Goal: Information Seeking & Learning: Check status

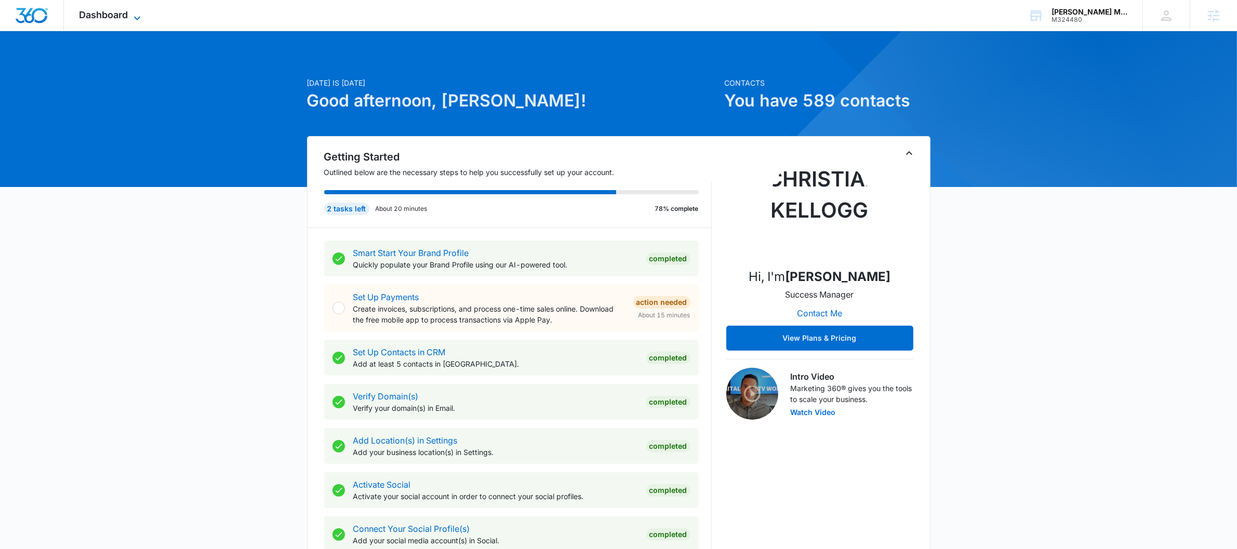
click at [105, 20] on span "Dashboard" at bounding box center [103, 14] width 49 height 11
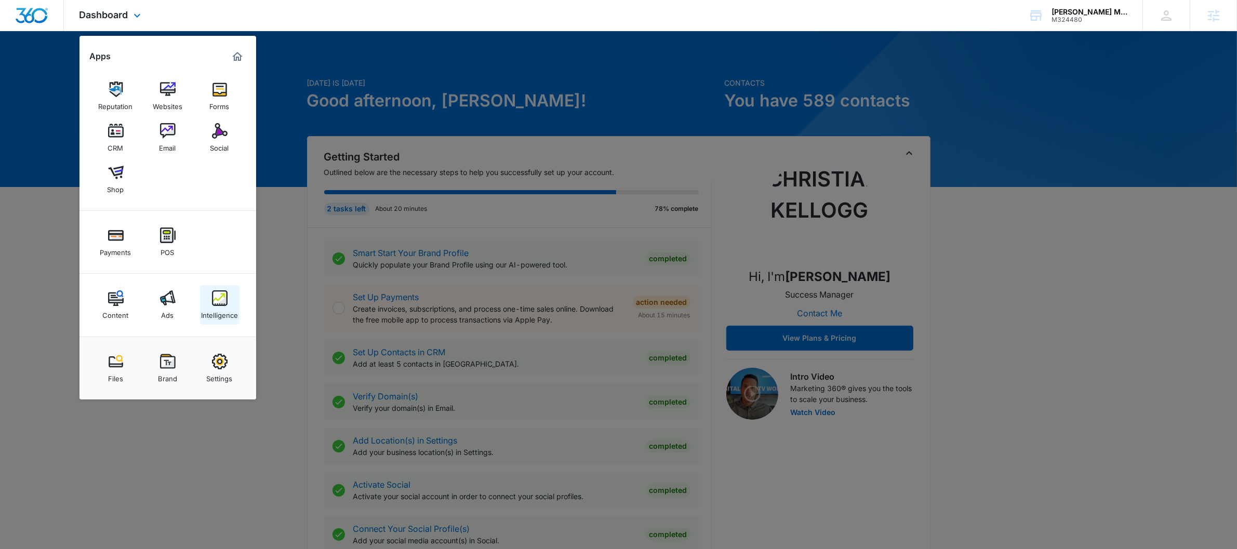
click at [232, 297] on link "Intelligence" at bounding box center [219, 304] width 39 height 39
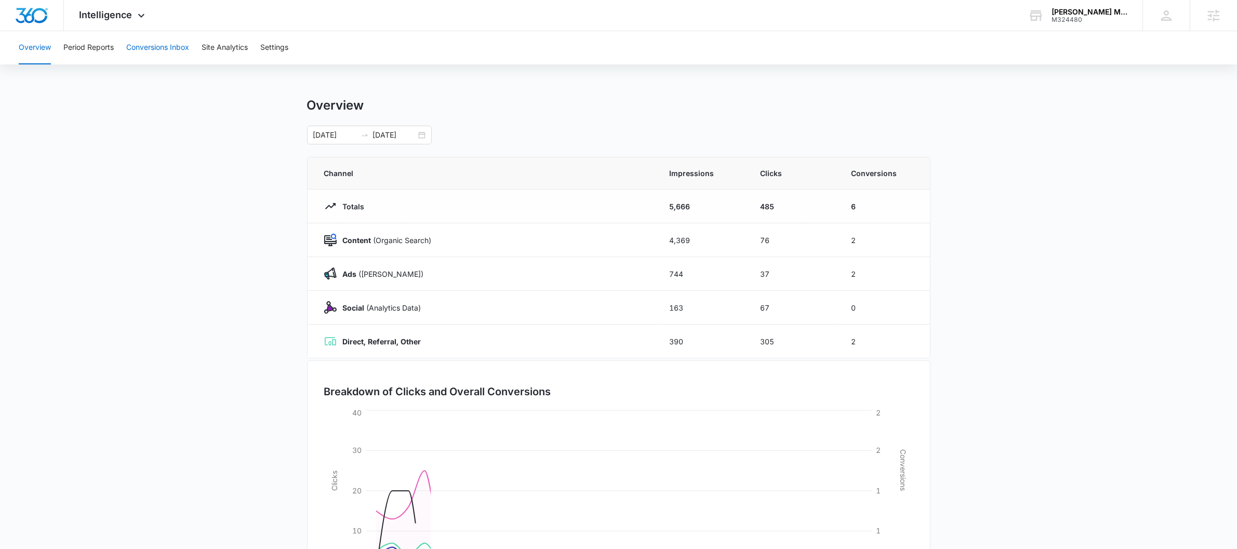
click at [158, 38] on button "Conversions Inbox" at bounding box center [157, 47] width 63 height 33
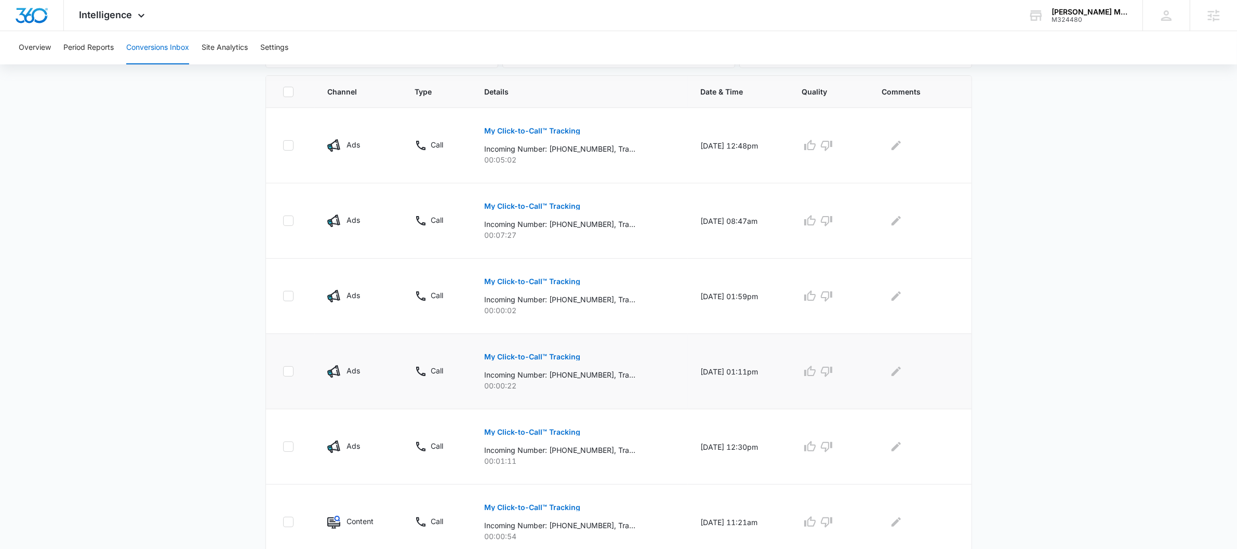
scroll to position [239, 0]
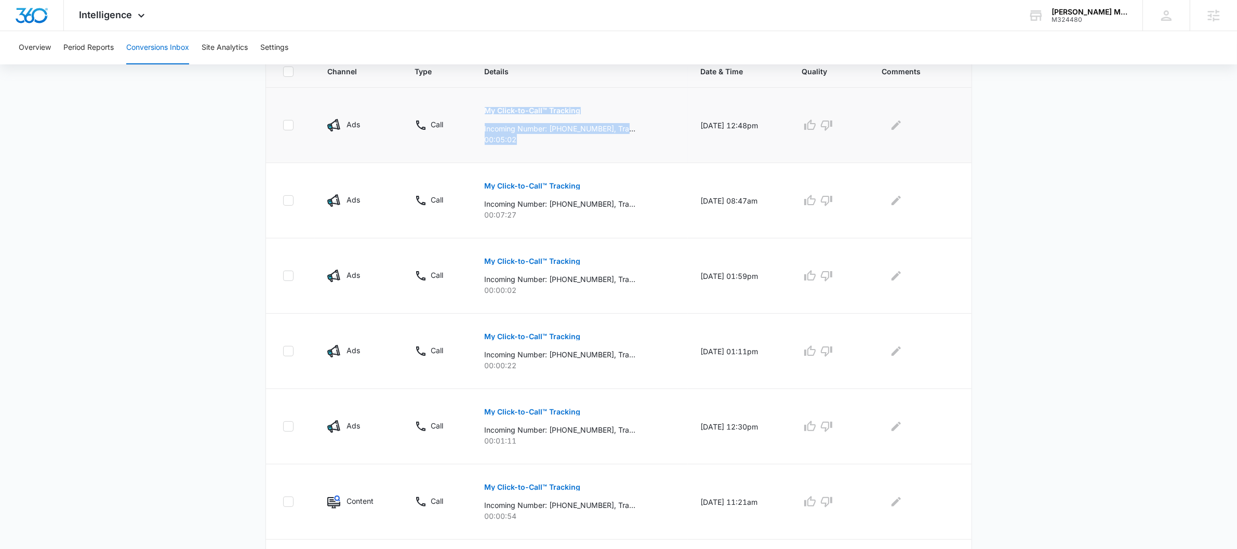
drag, startPoint x: 520, startPoint y: 139, endPoint x: 450, endPoint y: 128, distance: 71.5
click at [451, 128] on tr "Ads Call My Click-to-Call™ Tracking Incoming Number: +14802909936, Tracking Num…" at bounding box center [618, 125] width 705 height 75
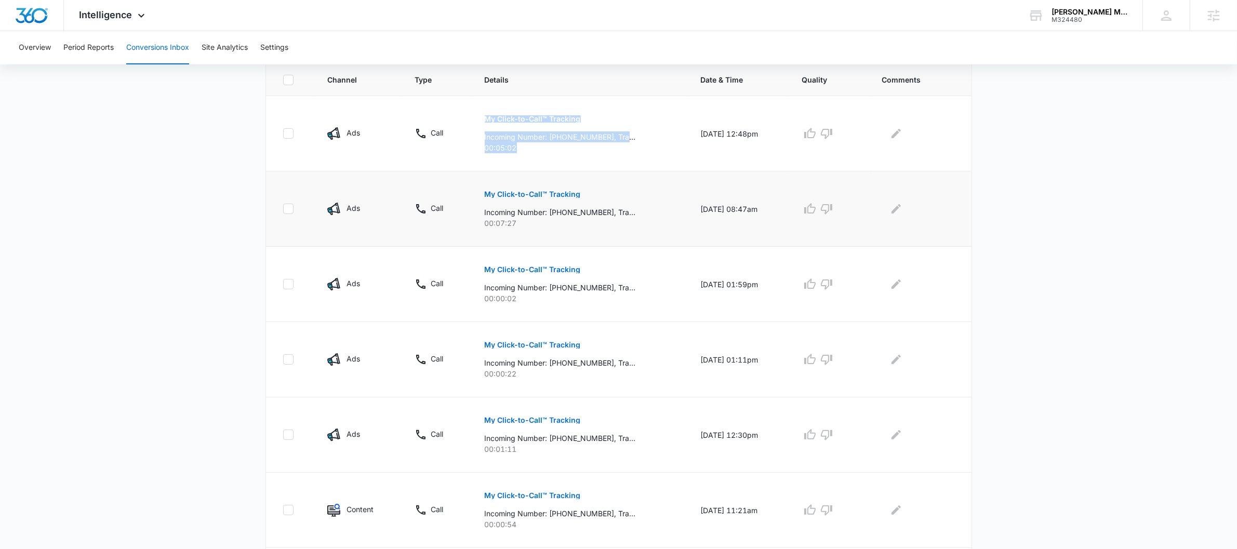
scroll to position [0, 0]
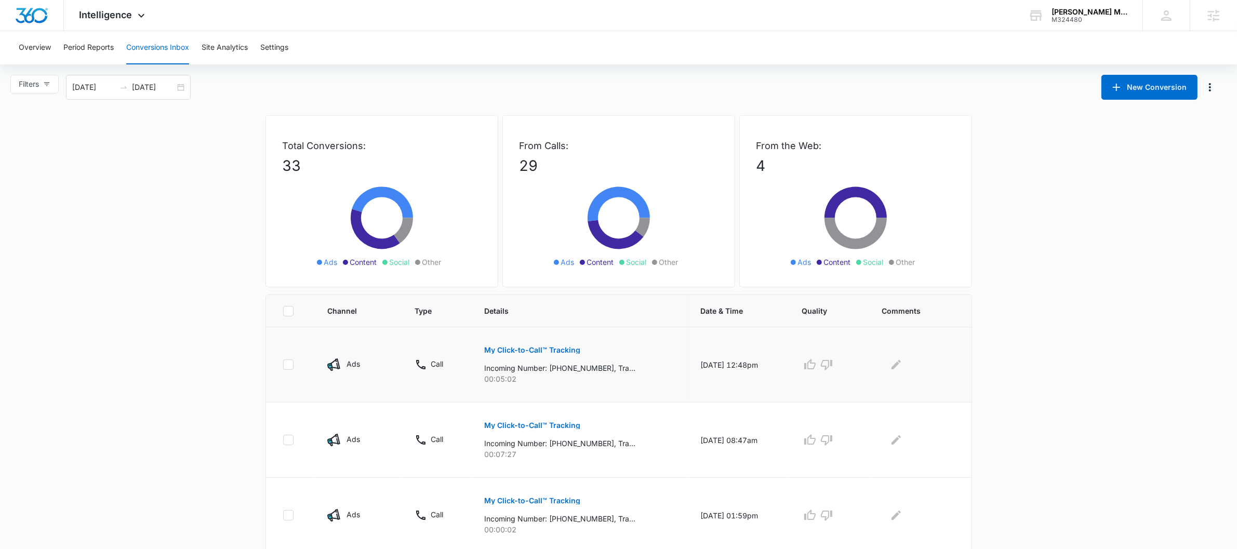
click at [688, 336] on td "09/05/25 at 12:48pm" at bounding box center [738, 364] width 101 height 75
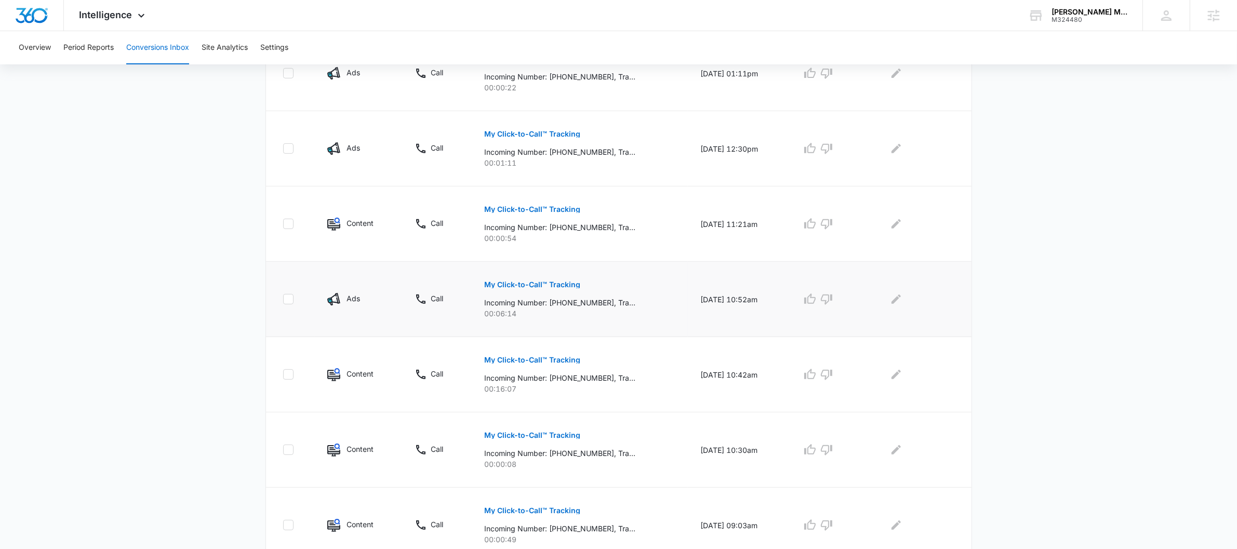
scroll to position [565, 0]
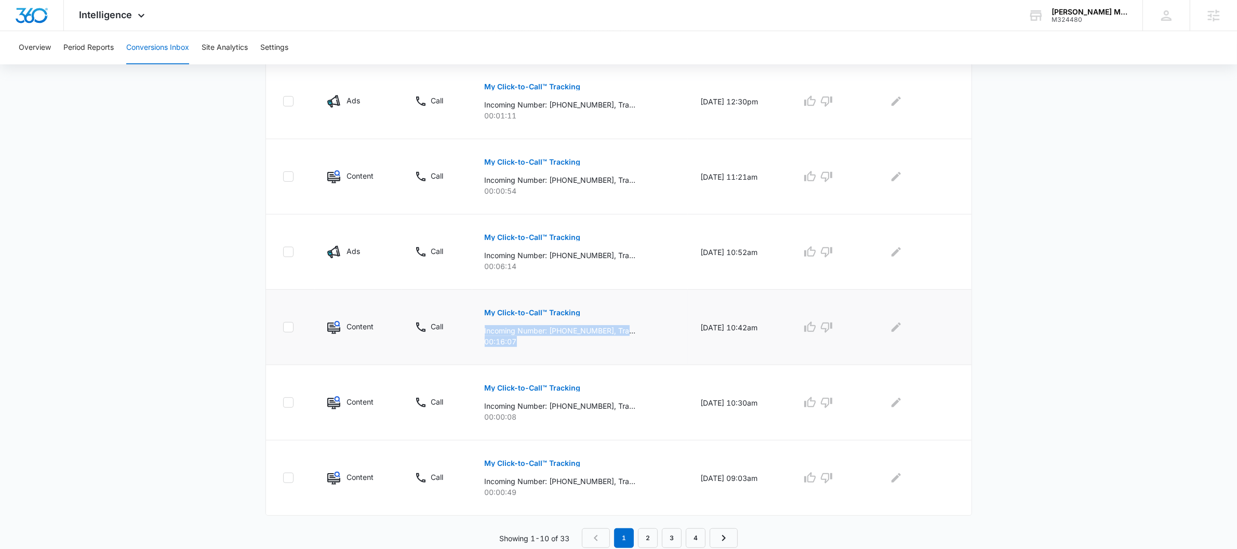
drag, startPoint x: 518, startPoint y: 341, endPoint x: 480, endPoint y: 326, distance: 40.8
click at [485, 326] on div "My Click-to-Call™ Tracking Incoming Number: +12186261327, Tracking Number: +121…" at bounding box center [580, 323] width 191 height 47
click at [120, 17] on span "Intelligence" at bounding box center [105, 14] width 53 height 11
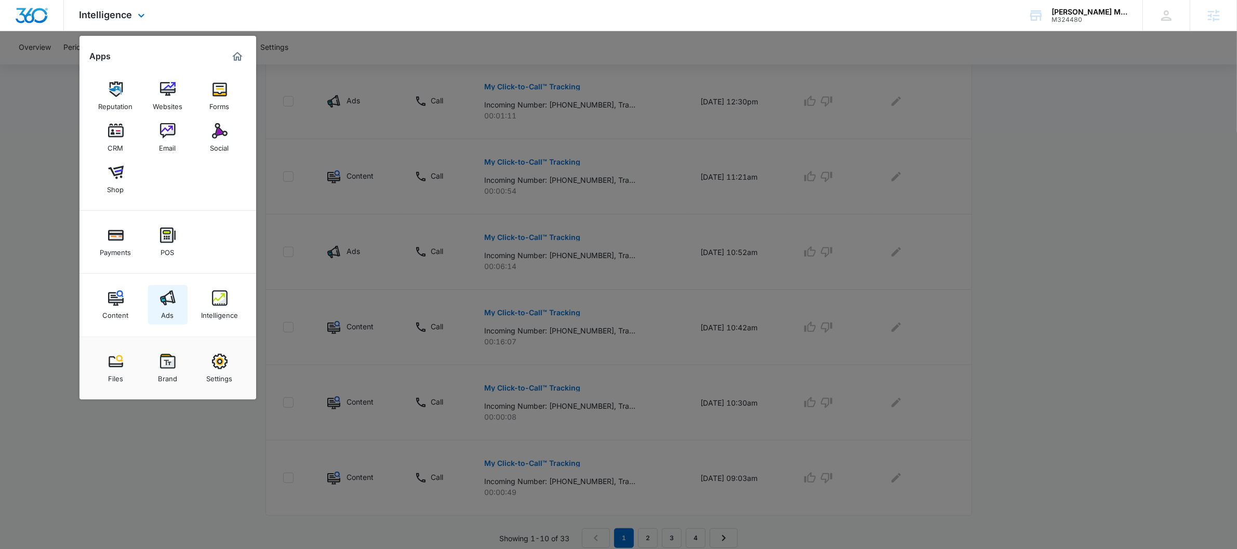
click at [153, 310] on link "Ads" at bounding box center [167, 304] width 39 height 39
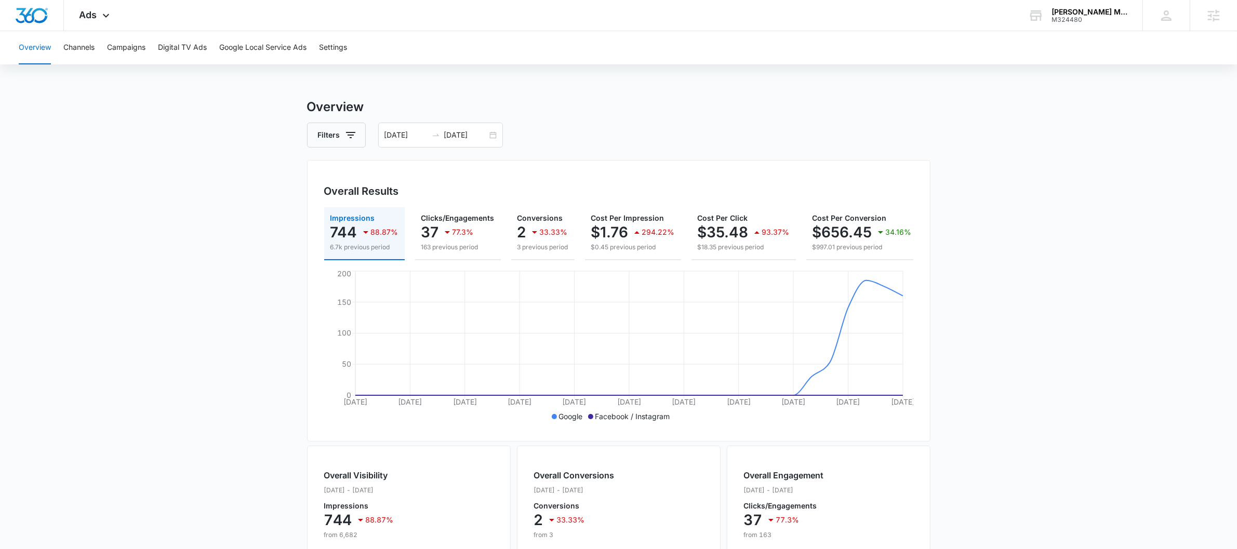
drag, startPoint x: 687, startPoint y: 271, endPoint x: 842, endPoint y: 262, distance: 156.1
click at [857, 264] on div "Impressions 744 88.87% 6.7k previous period Clicks/Engagements 37 77.3% 163 pre…" at bounding box center [618, 315] width 589 height 217
click at [664, 104] on h3 "Overview" at bounding box center [618, 107] width 623 height 19
click at [84, 23] on div "Ads Apps Reputation Websites Forms CRM Email Social Shop Payments POS Content A…" at bounding box center [96, 15] width 64 height 31
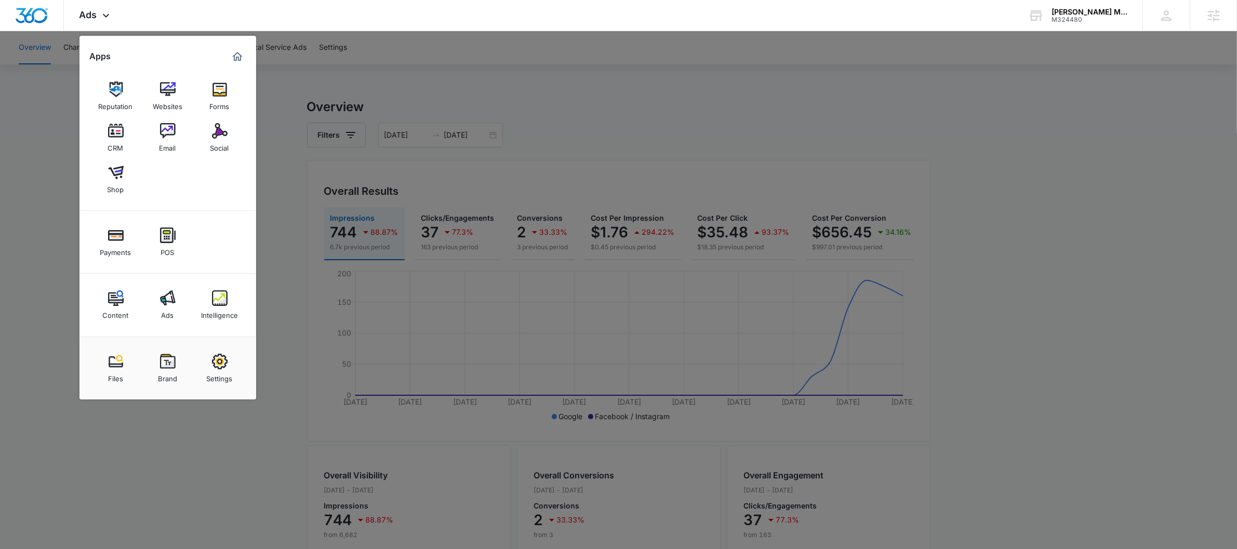
drag, startPoint x: 365, startPoint y: 79, endPoint x: 313, endPoint y: 55, distance: 57.4
click at [365, 78] on div at bounding box center [618, 274] width 1237 height 549
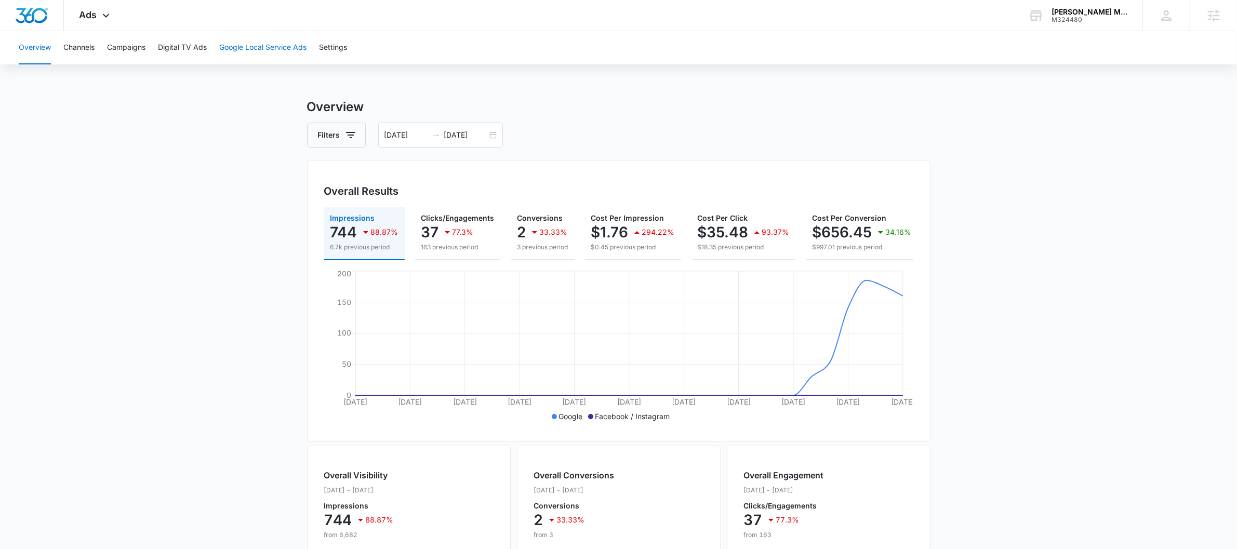
click at [293, 50] on button "Google Local Service Ads" at bounding box center [262, 47] width 87 height 33
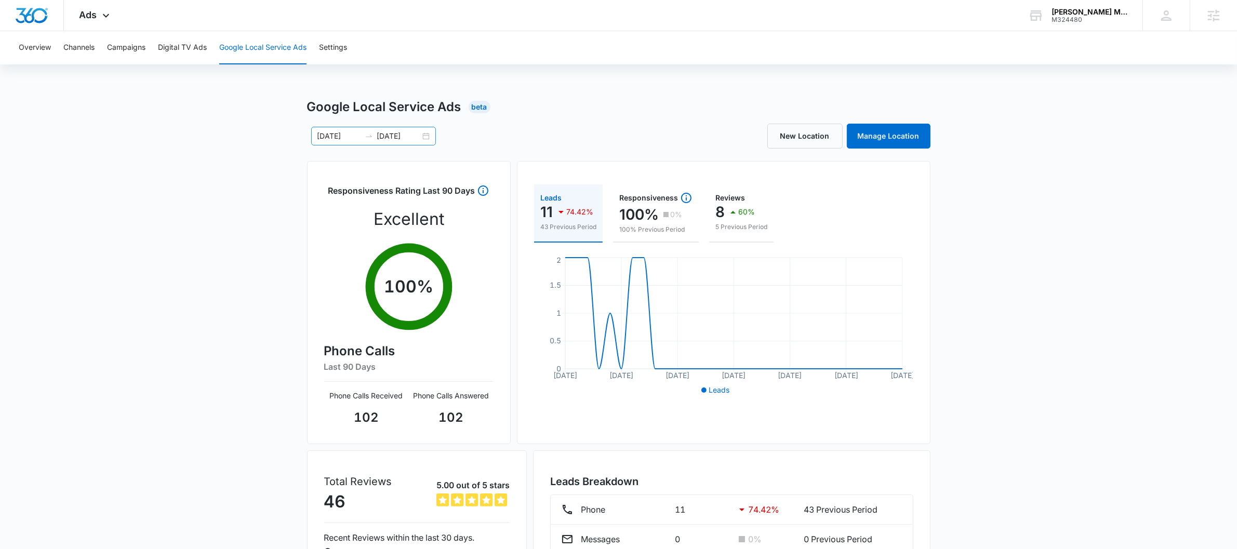
click at [431, 132] on div "08/05/2025 09/04/2025" at bounding box center [373, 136] width 125 height 19
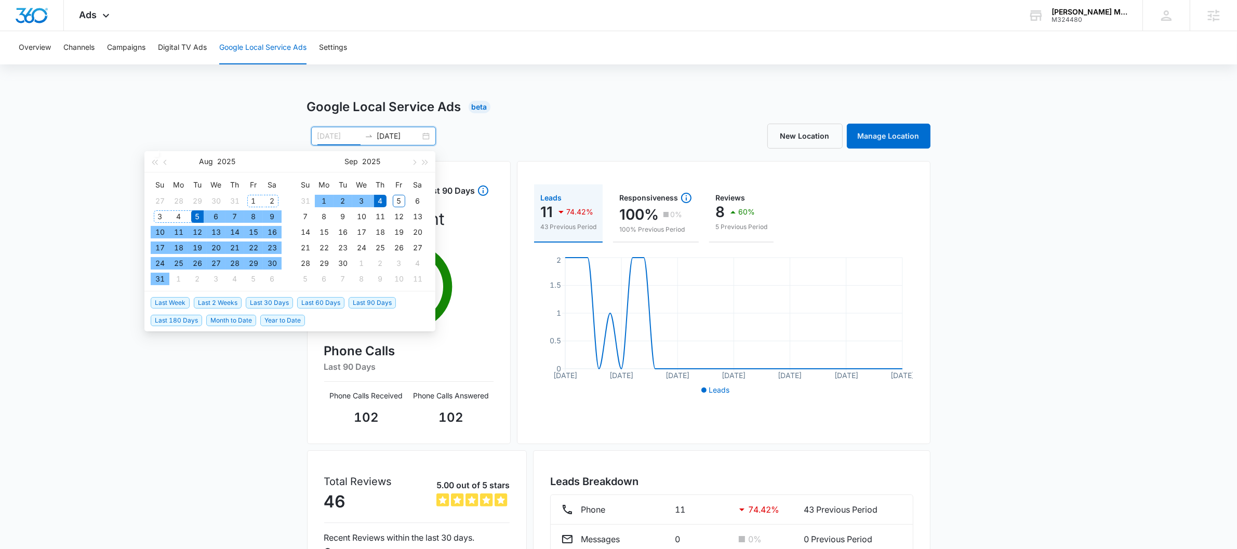
type input "08/05/2025"
click at [196, 217] on div "5" at bounding box center [197, 216] width 12 height 12
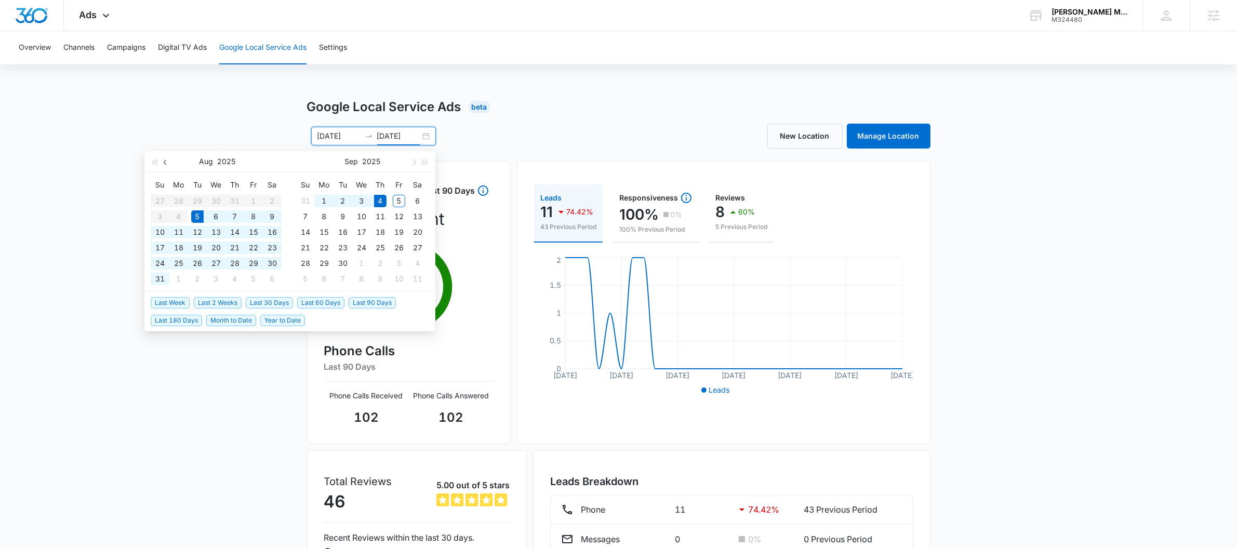
click at [164, 158] on button "button" at bounding box center [165, 161] width 11 height 21
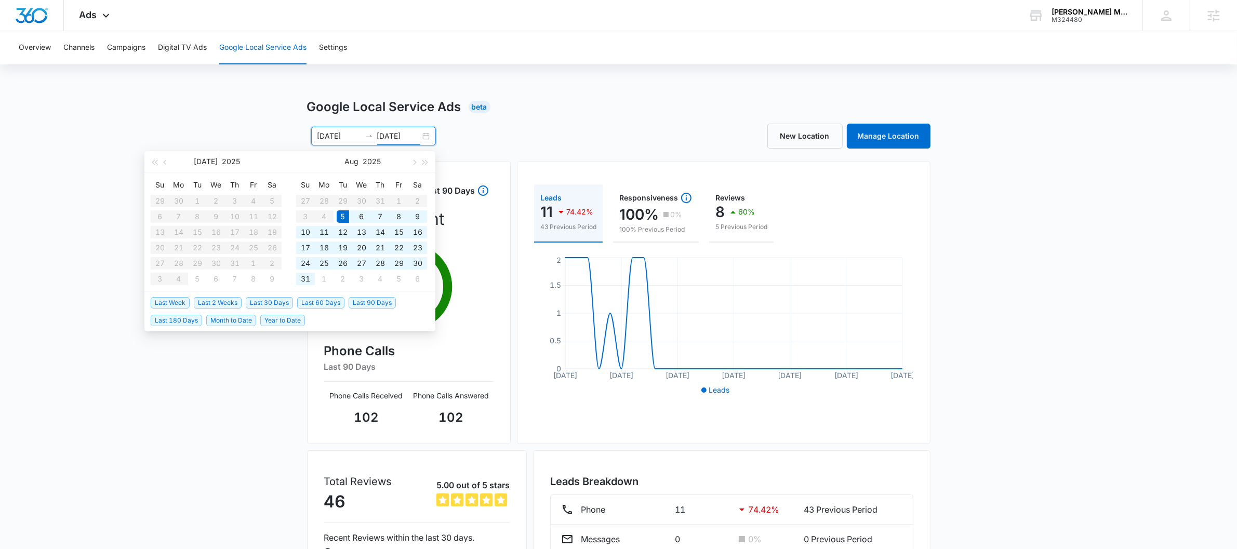
click at [312, 219] on table "Su Mo Tu We Th Fr Sa 27 28 29 30 31 1 2 3 4 5 6 7 8 9 10 11 12 13 14 15 16 17 1…" at bounding box center [361, 232] width 131 height 110
type input "08/11/2025"
click at [318, 232] on div "11" at bounding box center [324, 232] width 12 height 12
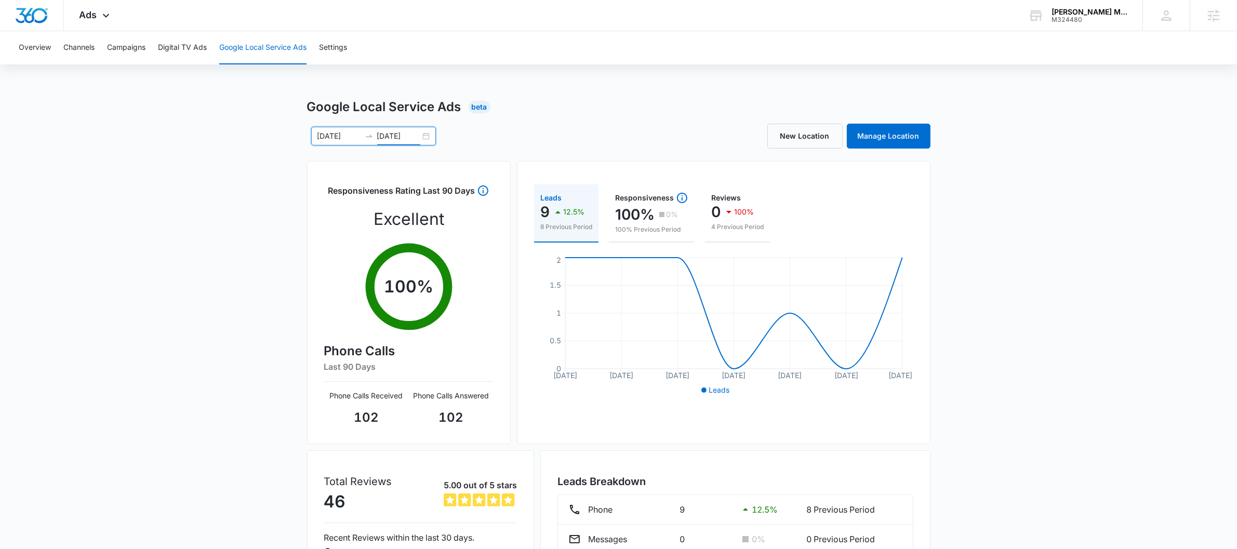
click at [420, 140] on div "08/05/2025 08/11/2025" at bounding box center [373, 136] width 125 height 19
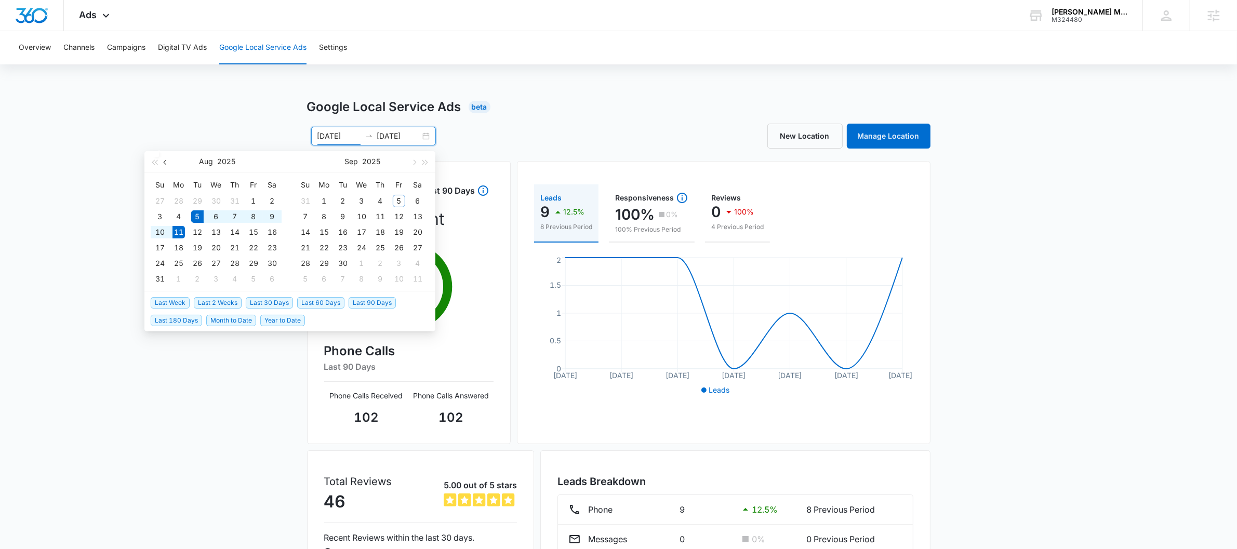
click at [167, 159] on button "button" at bounding box center [165, 161] width 11 height 21
type input "07/05/2025"
click at [274, 200] on div "5" at bounding box center [272, 201] width 12 height 12
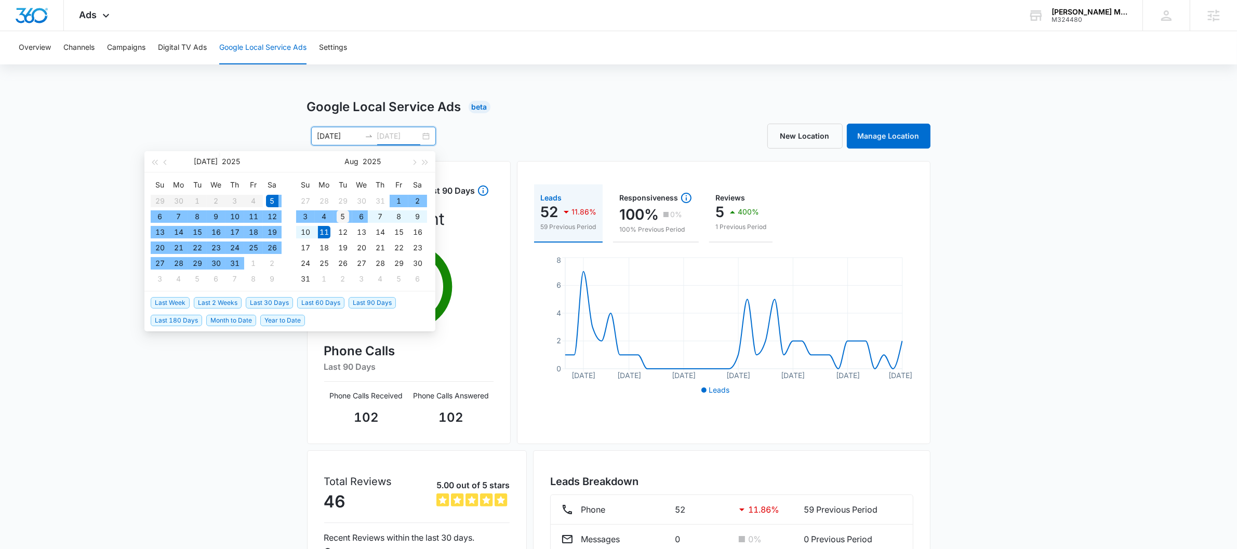
type input "08/05/2025"
click at [343, 217] on div "5" at bounding box center [343, 216] width 12 height 12
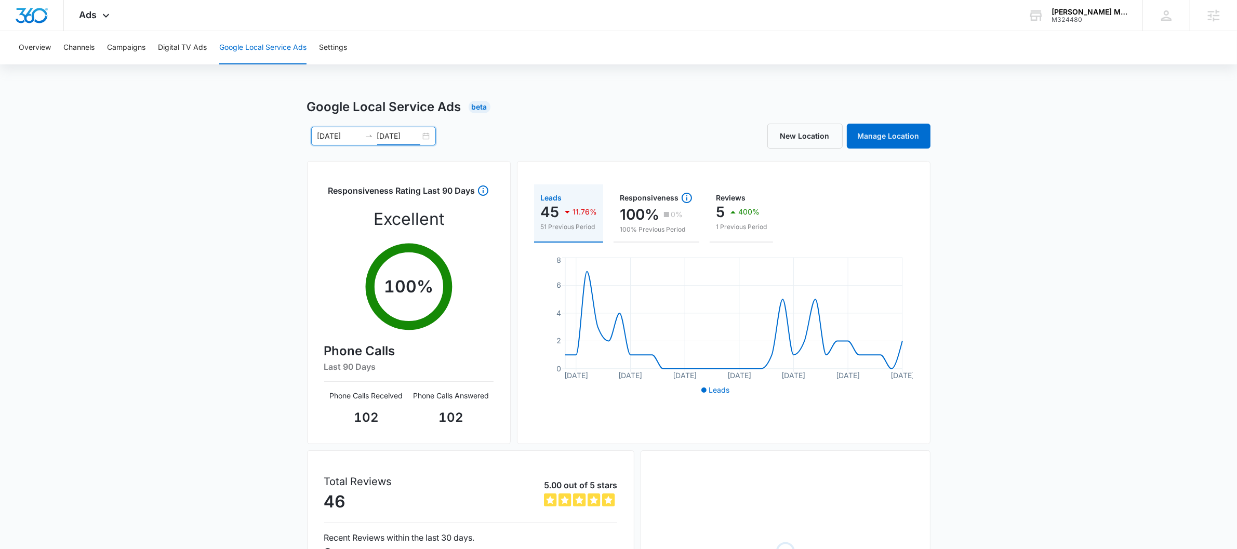
click at [565, 65] on div "Overview Channels Campaigns Digital TV Ads Google Local Service Ads Settings Go…" at bounding box center [618, 357] width 1237 height 653
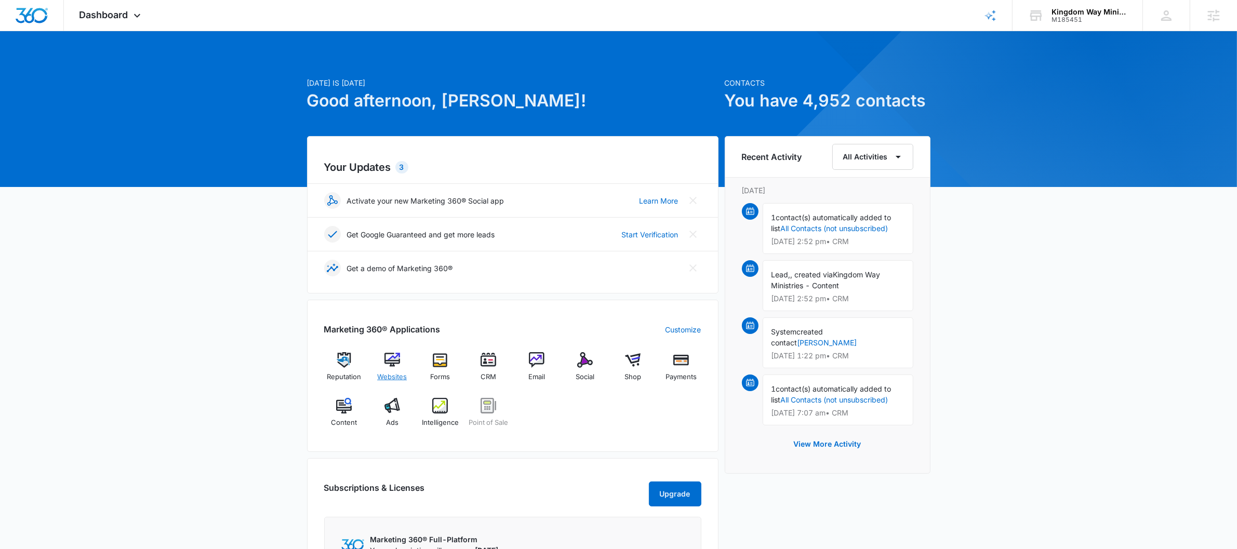
click at [387, 372] on span "Websites" at bounding box center [392, 377] width 30 height 10
